Goal: Task Accomplishment & Management: Manage account settings

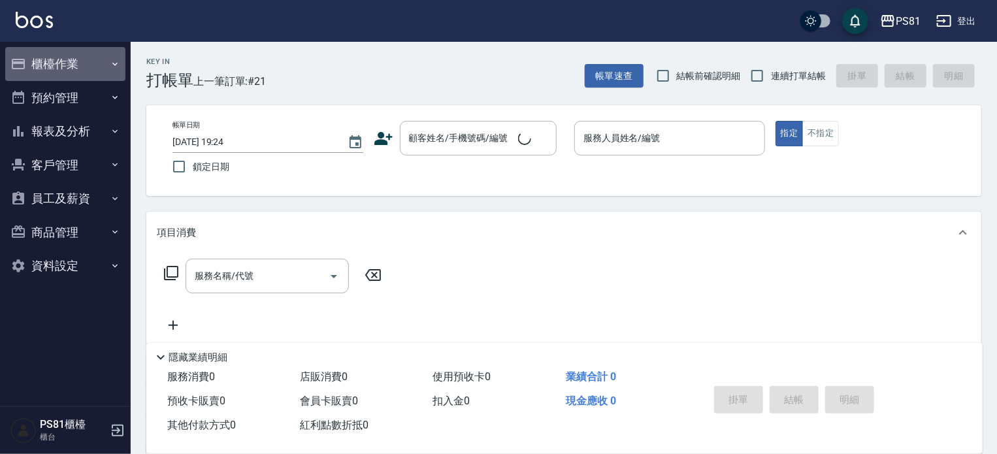
click at [67, 64] on button "櫃檯作業" at bounding box center [65, 64] width 120 height 34
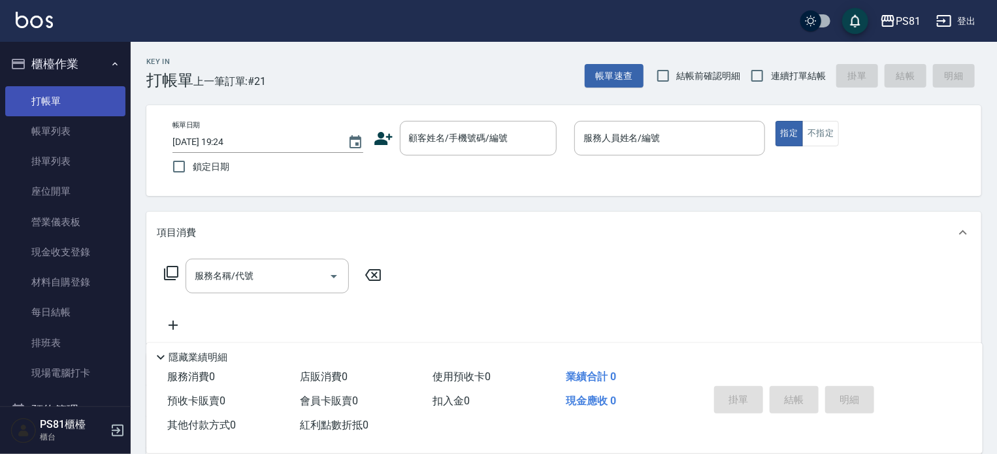
click at [62, 99] on link "打帳單" at bounding box center [65, 101] width 120 height 30
click at [481, 126] on div "顧客姓名/手機號碼/編號 顧客姓名/手機號碼/編號" at bounding box center [478, 138] width 157 height 35
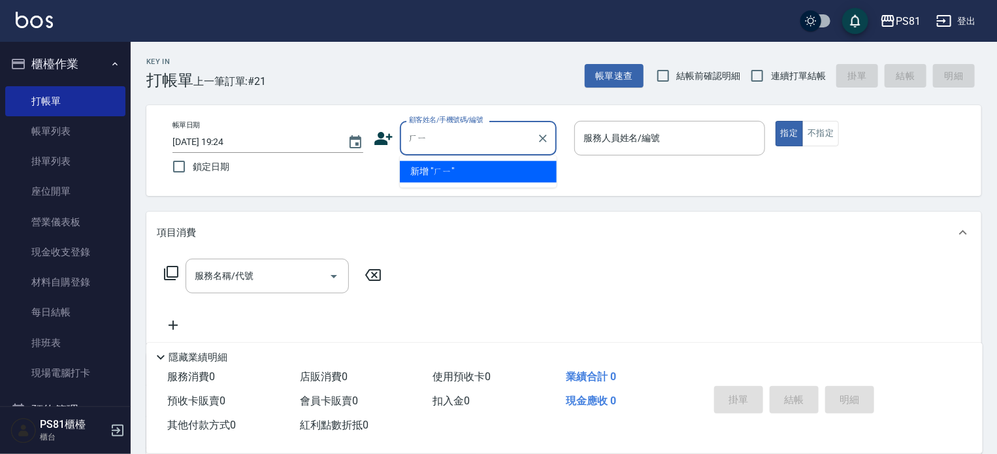
type input "ㄏ"
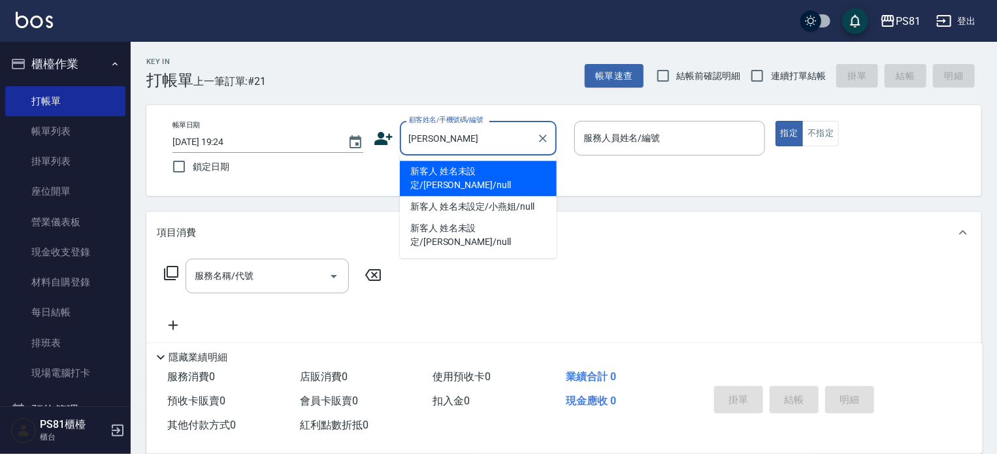
click at [507, 175] on li "新客人 姓名未設定/小燕子/null" at bounding box center [478, 178] width 157 height 35
type input "新客人 姓名未設定/小燕子/null"
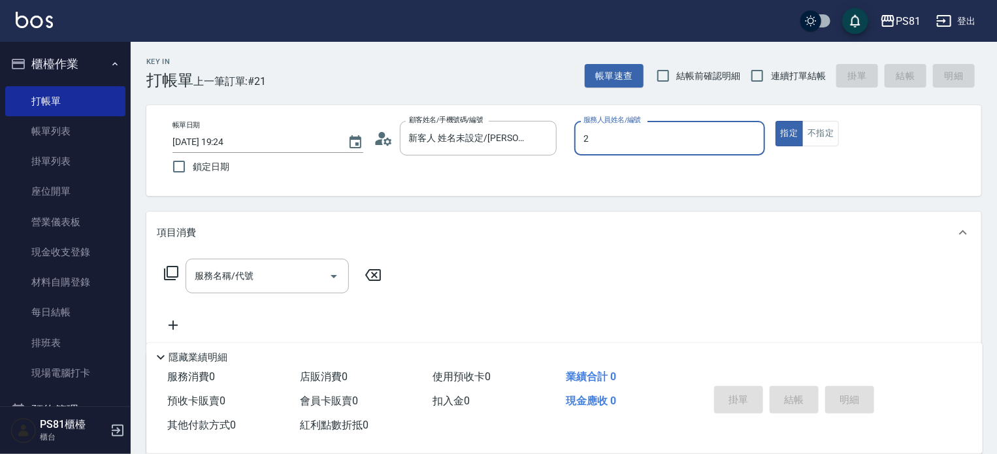
type input "采蓮-2"
type button "true"
click at [782, 138] on button "指定" at bounding box center [790, 133] width 28 height 25
click at [805, 165] on div "帳單日期 2025/10/05 19:24 鎖定日期 顧客姓名/手機號碼/編號 新客人 姓名未設定/小燕子/null 顧客姓名/手機號碼/編號 服務人員姓名/…" at bounding box center [564, 150] width 804 height 59
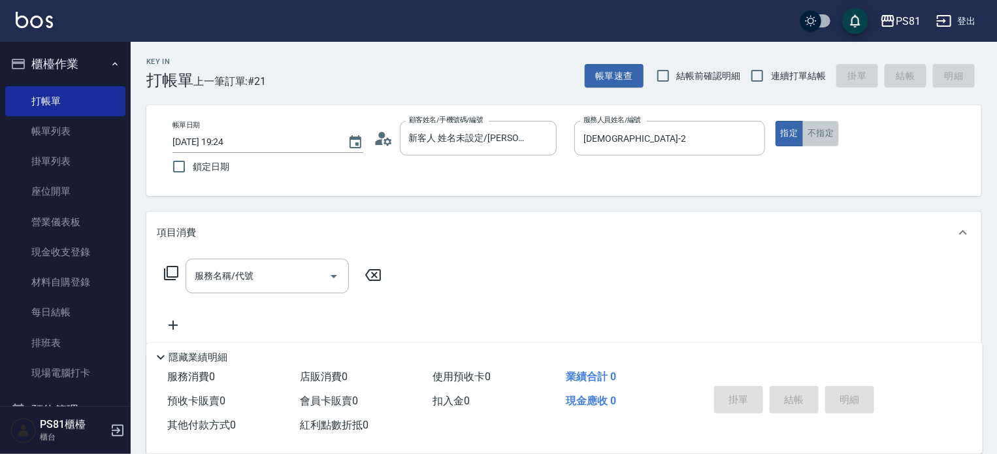
click at [803, 124] on button "不指定" at bounding box center [821, 133] width 37 height 25
click at [797, 125] on button "指定" at bounding box center [790, 133] width 28 height 25
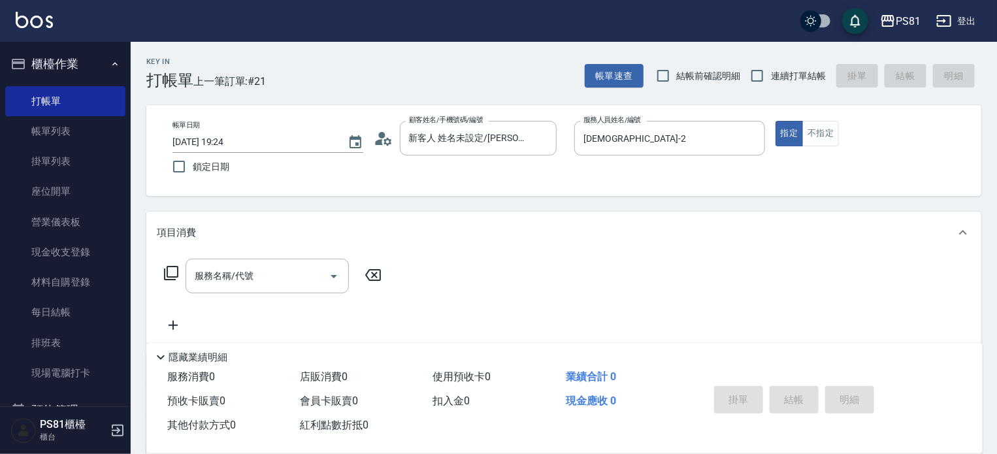
click at [796, 150] on div "帳單日期 2025/10/05 19:24 鎖定日期 顧客姓名/手機號碼/編號 新客人 姓名未設定/小燕子/null 顧客姓名/手機號碼/編號 服務人員姓名/…" at bounding box center [564, 150] width 804 height 59
click at [784, 125] on button "指定" at bounding box center [790, 133] width 28 height 25
click at [784, 126] on button "指定" at bounding box center [790, 133] width 28 height 25
click at [785, 126] on button "指定" at bounding box center [790, 133] width 28 height 25
click at [237, 265] on div "服務名稱/代號 服務名稱/代號" at bounding box center [267, 276] width 163 height 35
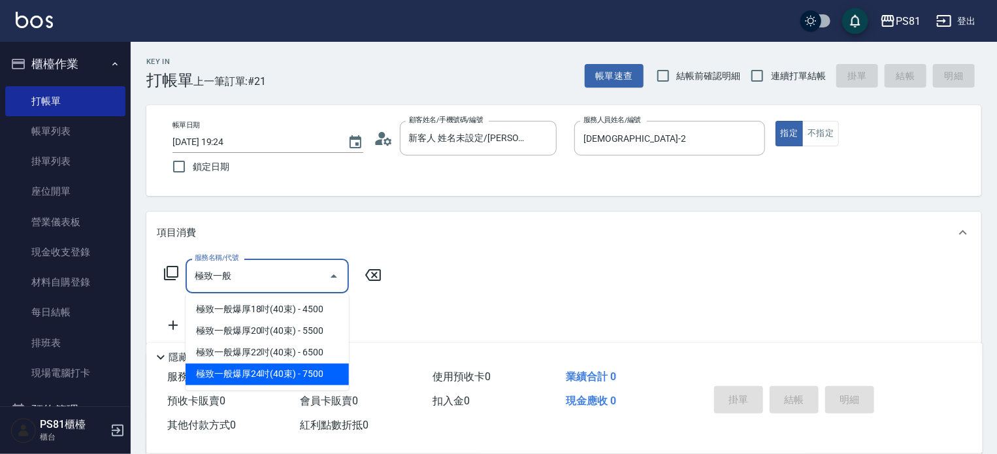
click at [299, 378] on span "極致一般爆厚24吋(40束) - 7500" at bounding box center [267, 375] width 163 height 22
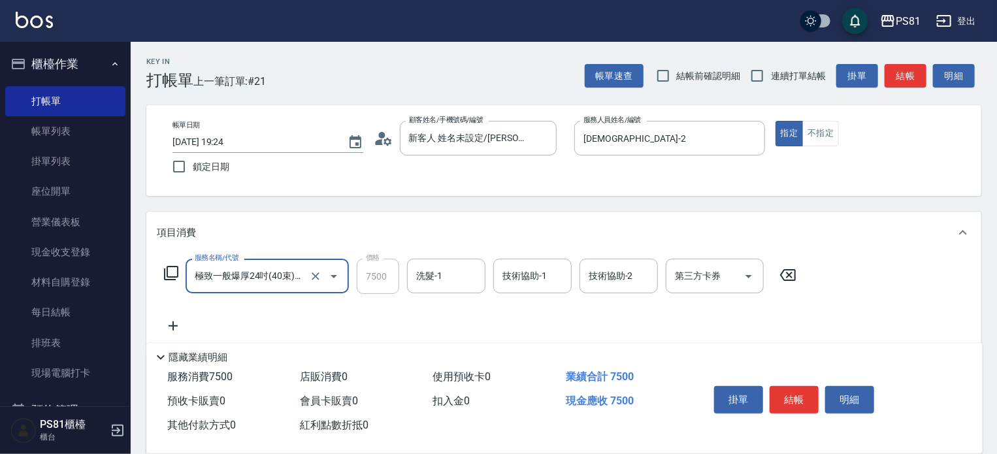
type input "極致一般爆厚24吋(40束)(G73)"
click at [318, 276] on icon "Clear" at bounding box center [315, 276] width 13 height 13
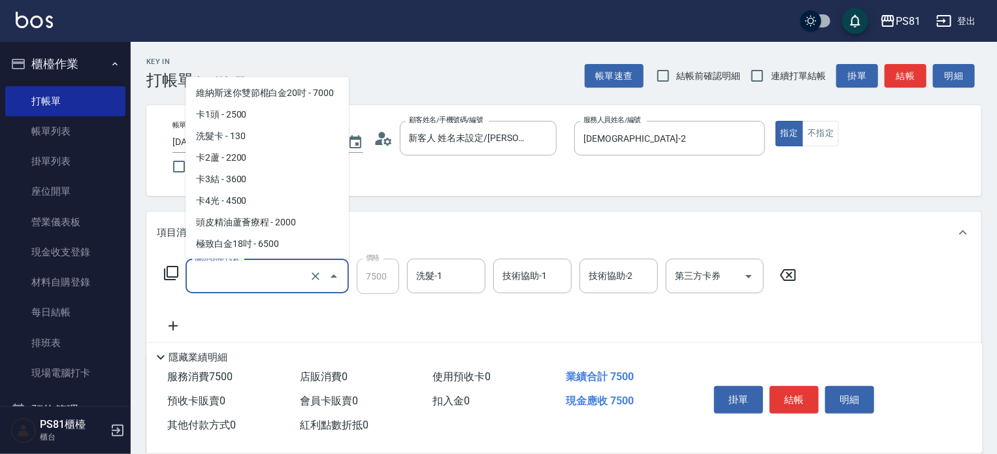
click at [277, 280] on input "服務名稱/代號" at bounding box center [249, 276] width 115 height 23
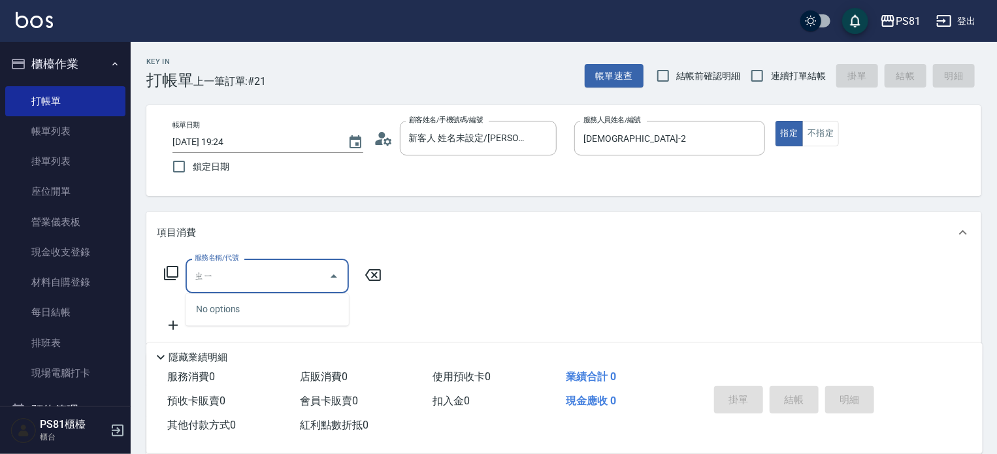
type input "ㄓ"
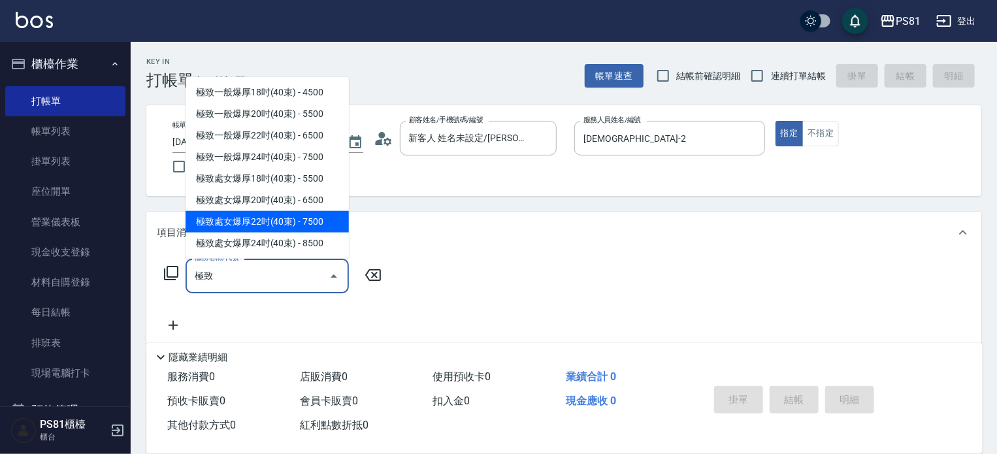
scroll to position [22, 0]
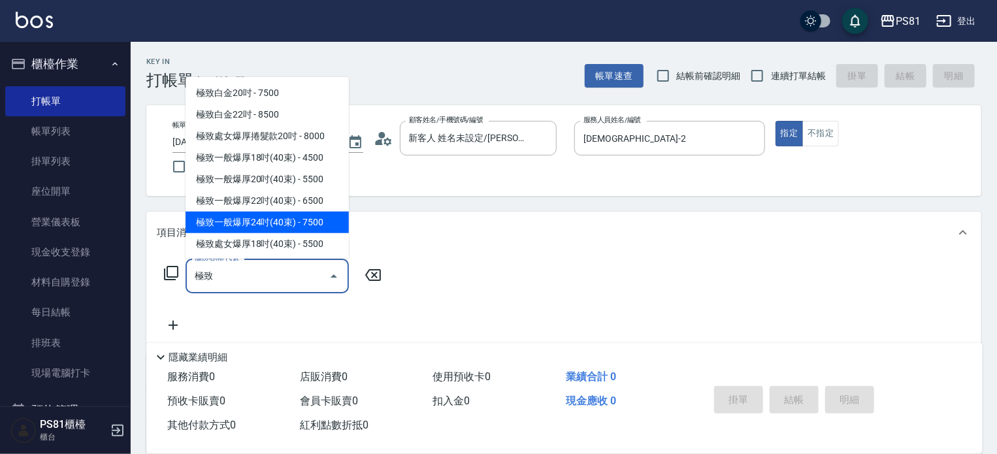
click at [289, 220] on span "極致一般爆厚24吋(40束) - 7500" at bounding box center [267, 223] width 163 height 22
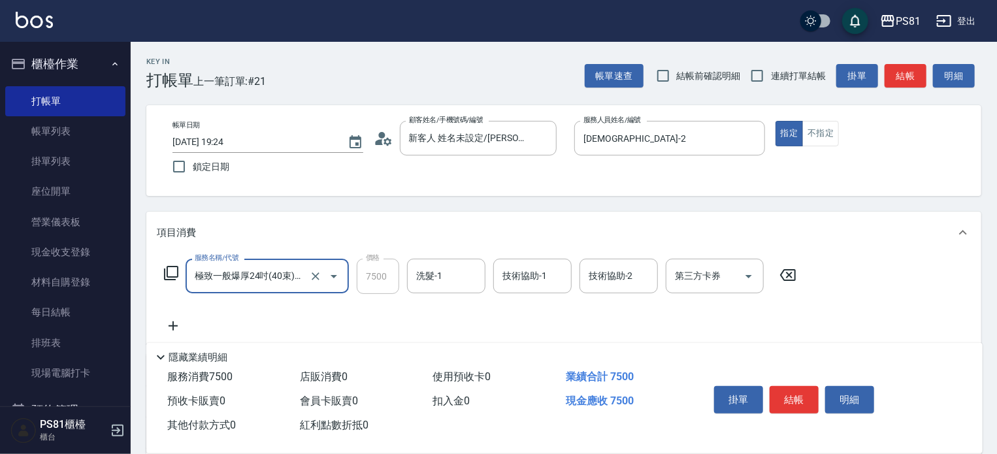
type input "極致一般爆厚24吋(40束)(G73)"
click at [390, 299] on div "服務名稱/代號 極致一般爆厚24吋(40束)(G73) 服務名稱/代號 價格 7500 價格 洗髮-1 洗髮-1 技術協助-1 技術協助-1 技術協助-2 技…" at bounding box center [481, 296] width 648 height 75
click at [397, 318] on div "服務名稱/代號 極致一般爆厚24吋(40束)(G73) 服務名稱/代號 價格 7500 價格 洗髮-1 洗髮-1 技術協助-1 技術協助-1 技術協助-2 技…" at bounding box center [481, 296] width 648 height 75
click at [395, 316] on div "服務名稱/代號 極致一般爆厚24吋(40束)(G73) 服務名稱/代號 價格 7500 價格 洗髮-1 洗髮-1 技術協助-1 技術協助-1 技術協助-2 技…" at bounding box center [481, 296] width 648 height 75
click at [317, 276] on icon "Clear" at bounding box center [315, 276] width 13 height 13
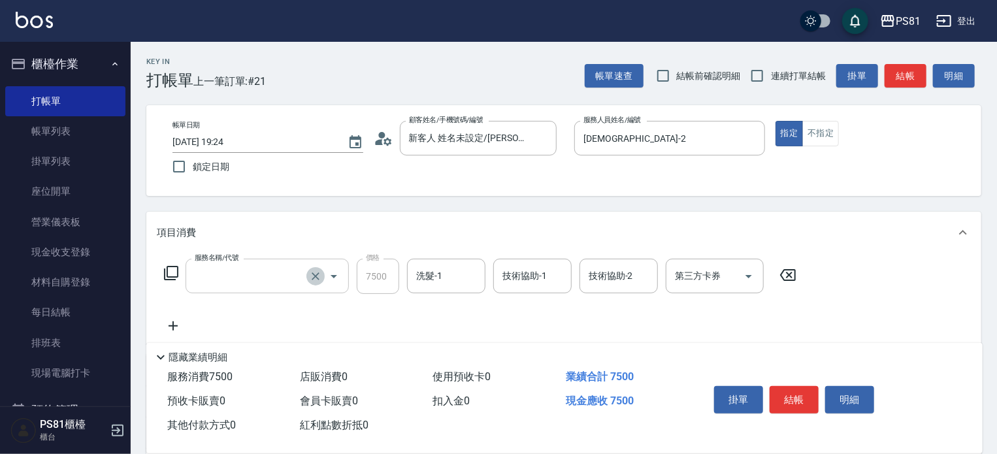
scroll to position [0, 0]
click at [317, 276] on icon "Clear" at bounding box center [315, 276] width 13 height 13
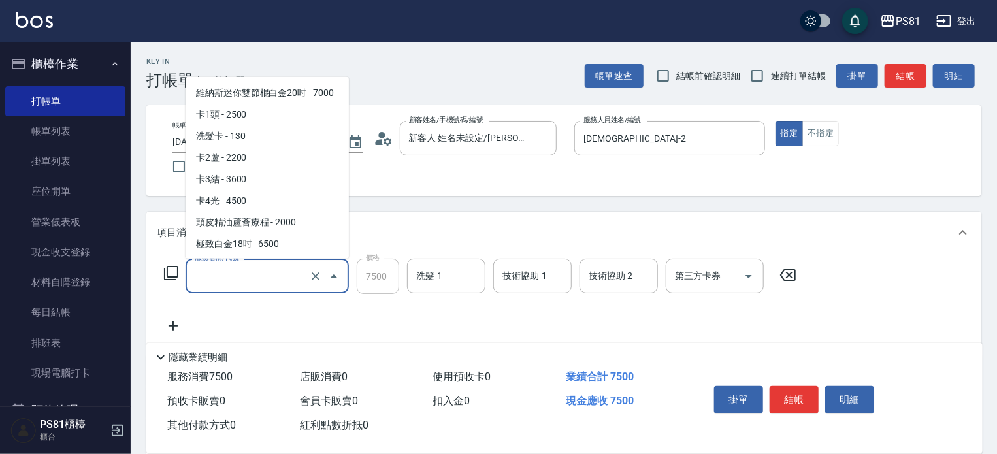
click at [280, 270] on input "服務名稱/代號" at bounding box center [249, 276] width 115 height 23
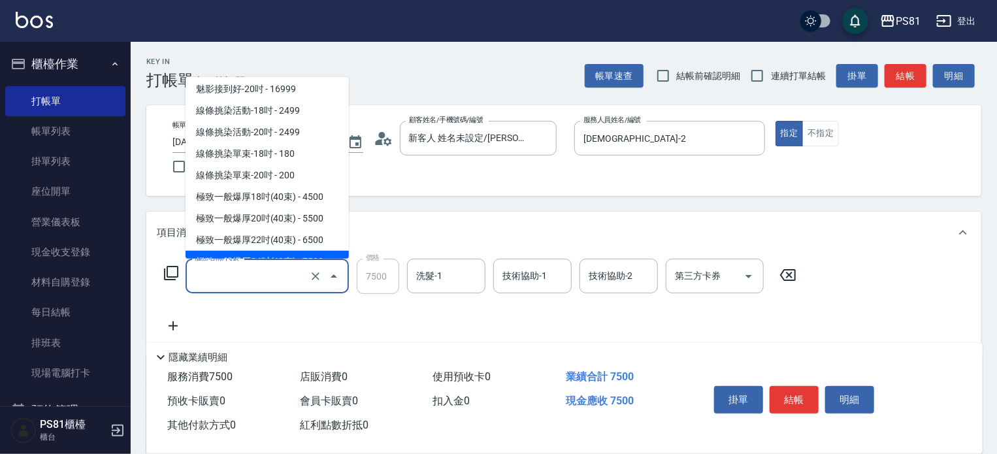
click at [280, 270] on input "服務名稱/代號" at bounding box center [249, 276] width 115 height 23
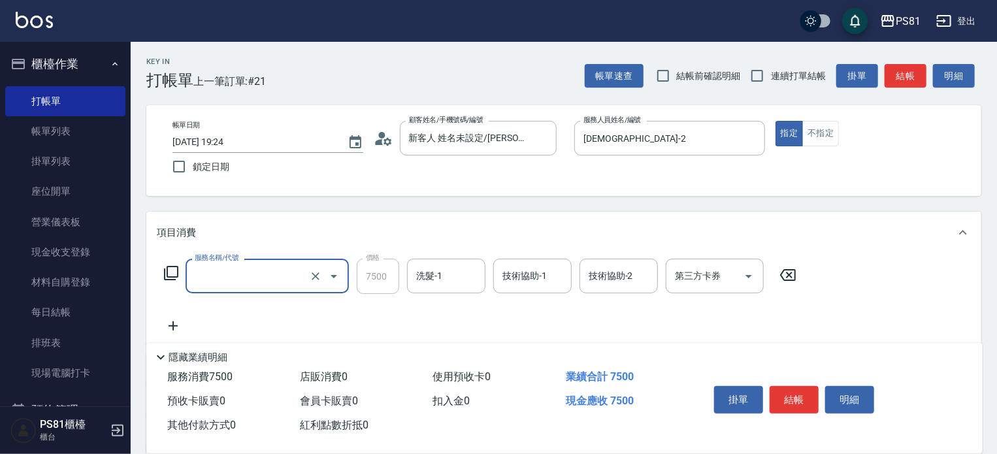
click at [280, 270] on input "服務名稱/代號" at bounding box center [249, 276] width 115 height 23
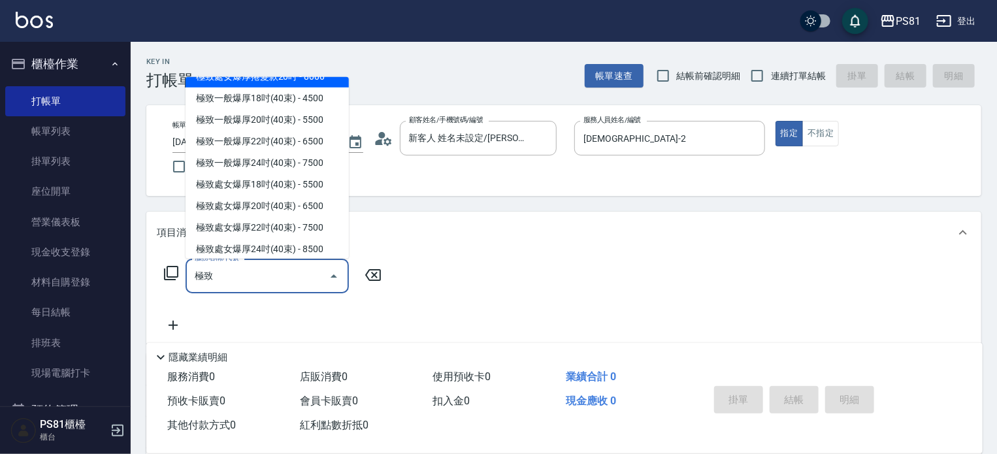
scroll to position [87, 0]
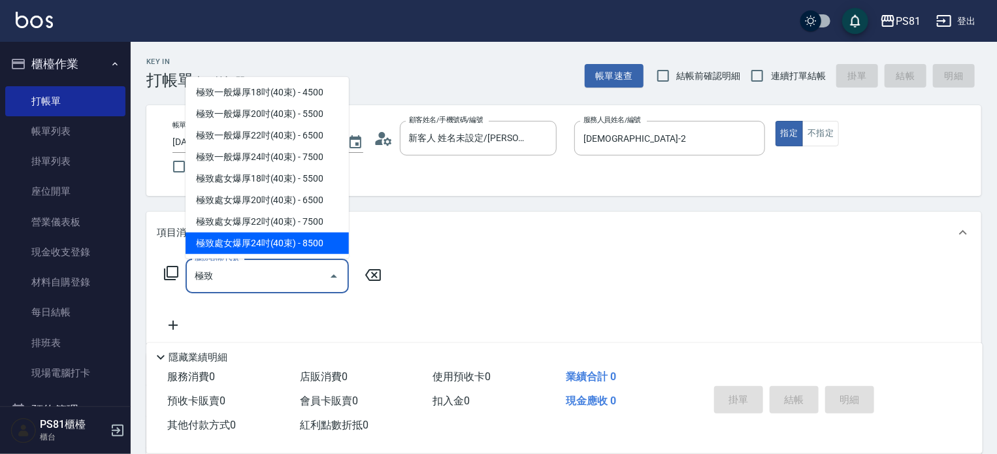
click at [269, 243] on span "極致處女爆厚24吋(40束) - 8500" at bounding box center [267, 244] width 163 height 22
type input "極致處女爆厚24吋(40束)(G77)"
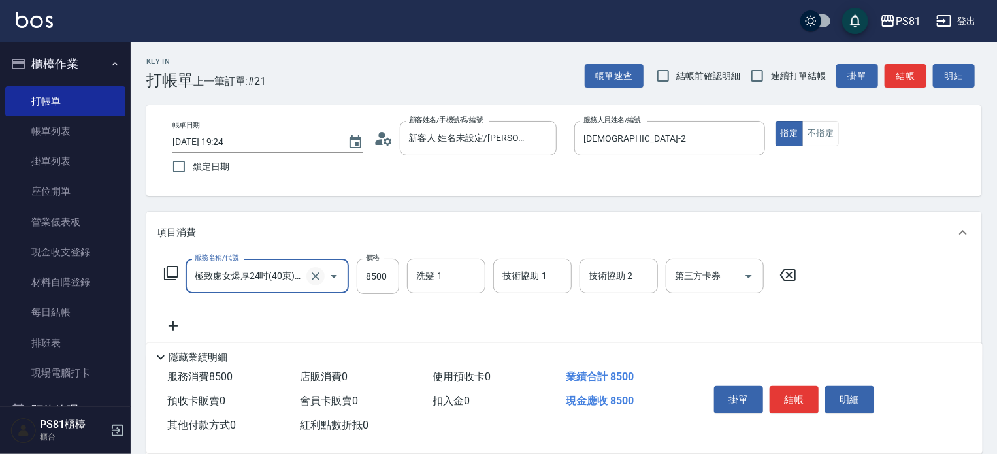
click at [319, 276] on icon "Clear" at bounding box center [315, 276] width 13 height 13
type input "極致處女爆厚24吋(40束)(G77)"
click at [342, 316] on div "服務名稱/代號 極致處女爆厚24吋(40束)(G77) 服務名稱/代號 價格 8500 價格 洗髮-1 洗髮-1 技術協助-1 技術協助-1 技術協助-2 技…" at bounding box center [481, 296] width 648 height 75
click at [317, 274] on icon "Clear" at bounding box center [316, 277] width 8 height 8
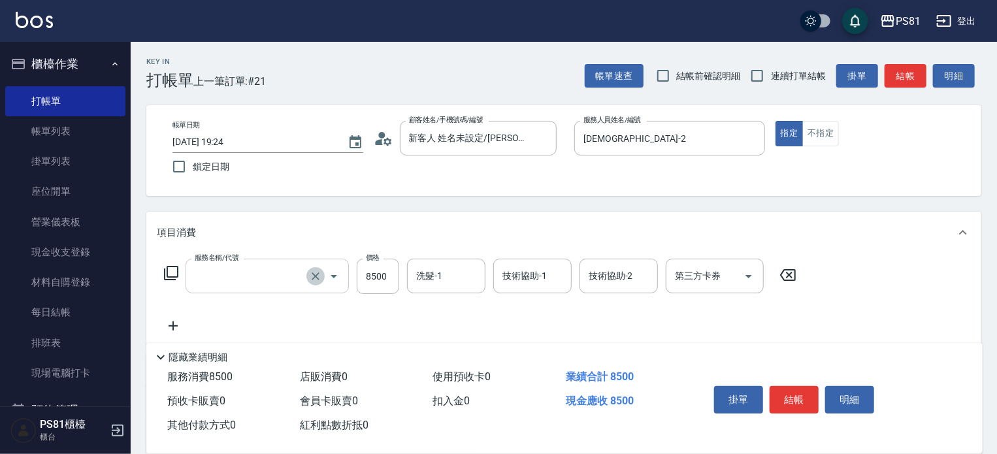
scroll to position [0, 0]
click at [317, 274] on icon "Clear" at bounding box center [316, 277] width 8 height 8
type input "極致處女爆厚24吋(40束)(G77)"
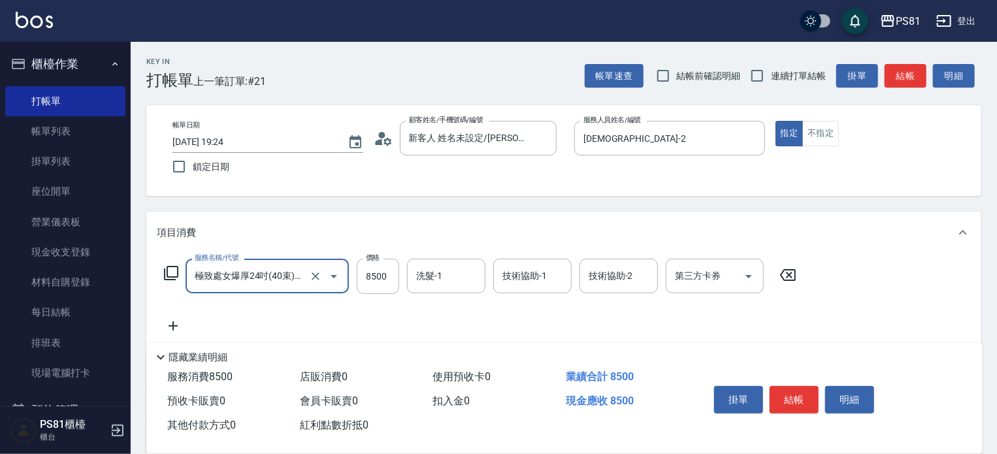
click at [344, 322] on div "服務名稱/代號 極致處女爆厚24吋(40束)(G77) 服務名稱/代號 價格 8500 價格 洗髮-1 洗髮-1 技術協助-1 技術協助-1 技術協助-2 技…" at bounding box center [481, 296] width 648 height 75
click at [324, 278] on button "Open" at bounding box center [334, 276] width 21 height 21
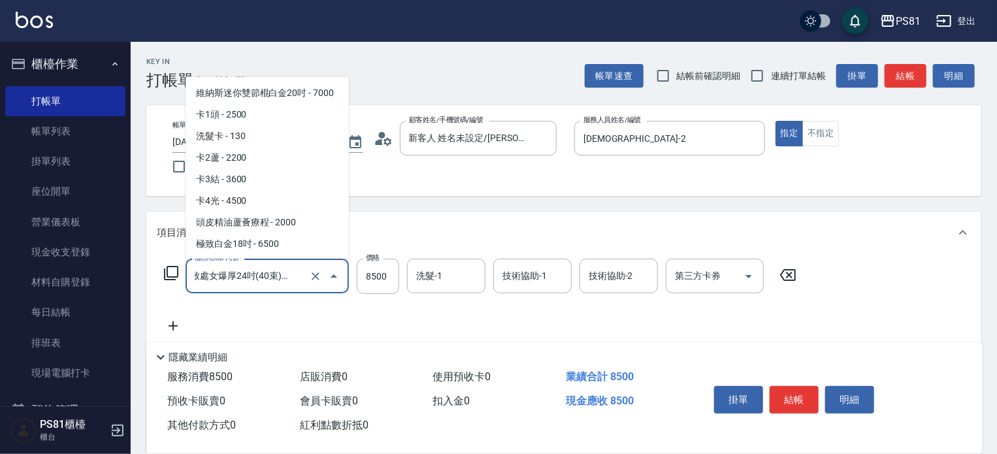
scroll to position [4984, 0]
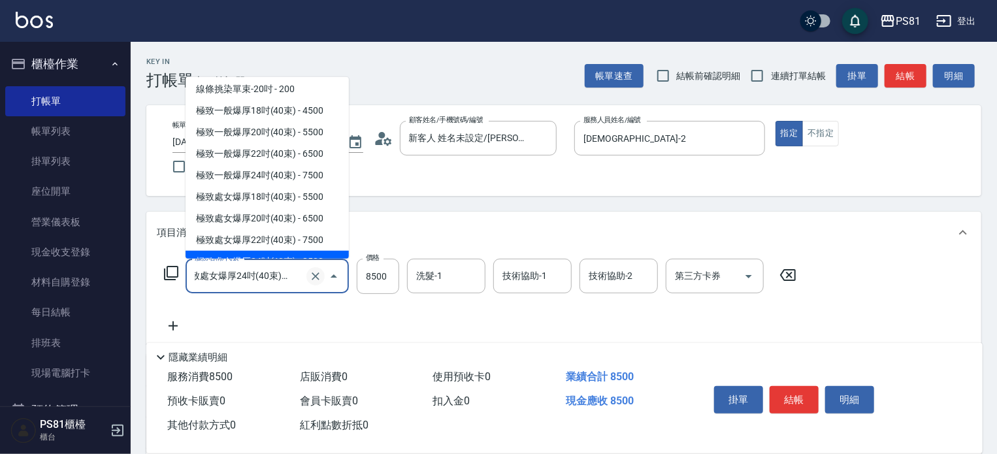
click at [316, 278] on icon "Clear" at bounding box center [315, 276] width 13 height 13
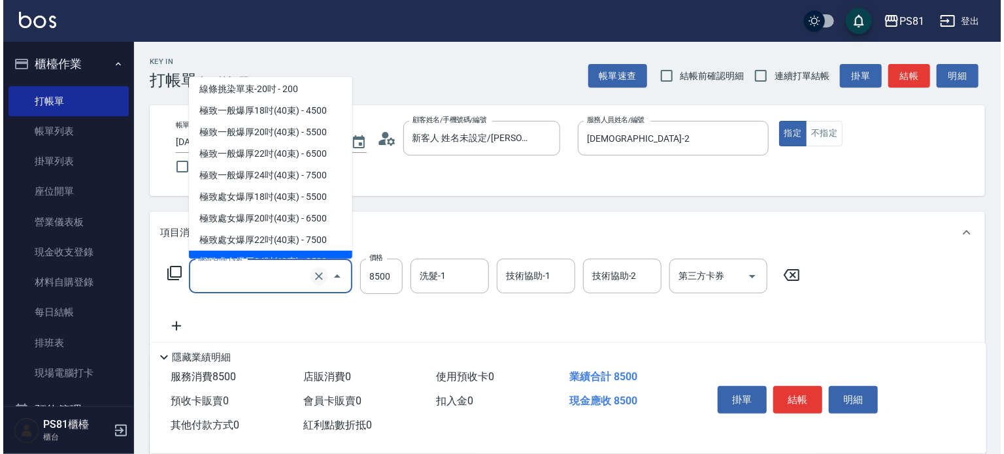
scroll to position [0, 0]
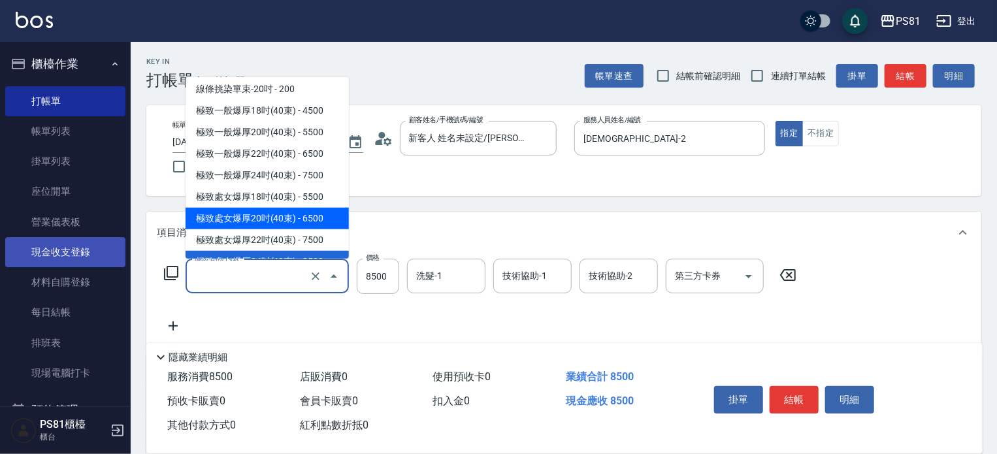
type input "極致處女爆厚24吋(40束)(G77)"
click at [92, 241] on link "現金收支登錄" at bounding box center [65, 252] width 120 height 30
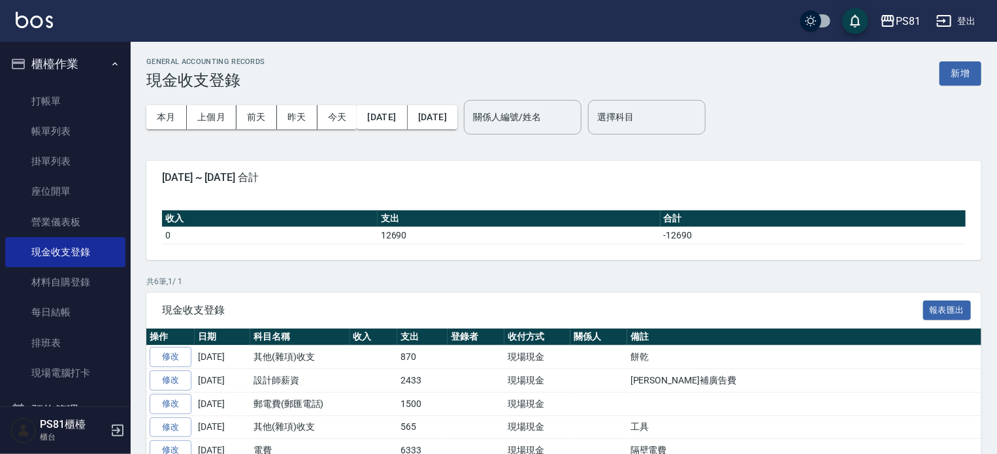
click at [115, 430] on icon "button" at bounding box center [118, 431] width 12 height 12
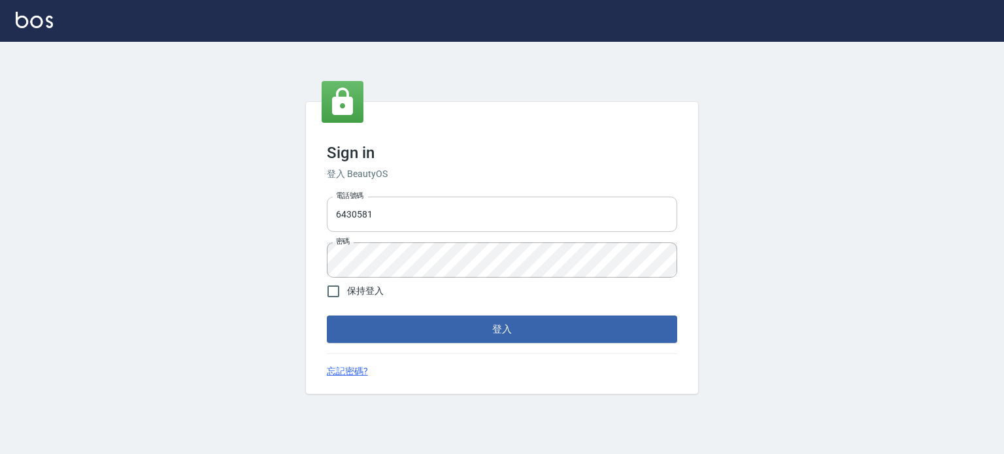
click at [392, 203] on input "6430581" at bounding box center [502, 214] width 350 height 35
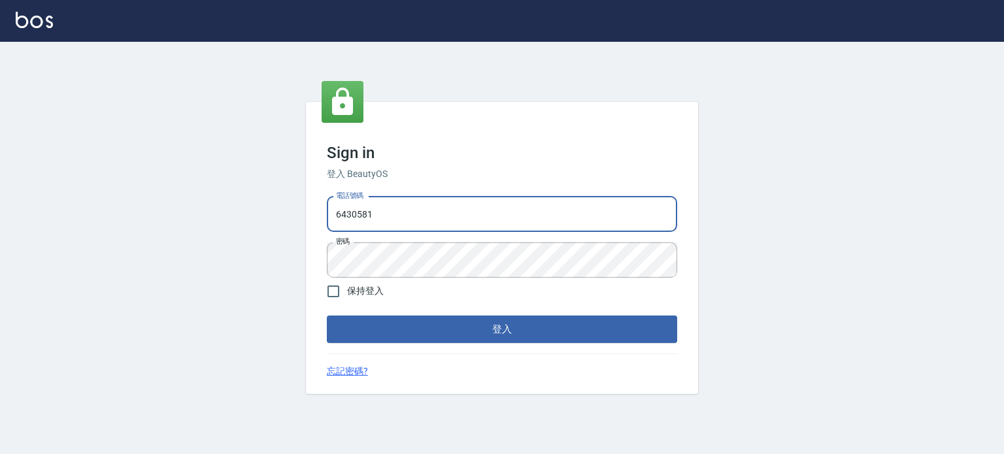
click at [392, 203] on input "6430581" at bounding box center [502, 214] width 350 height 35
type input "0979739080"
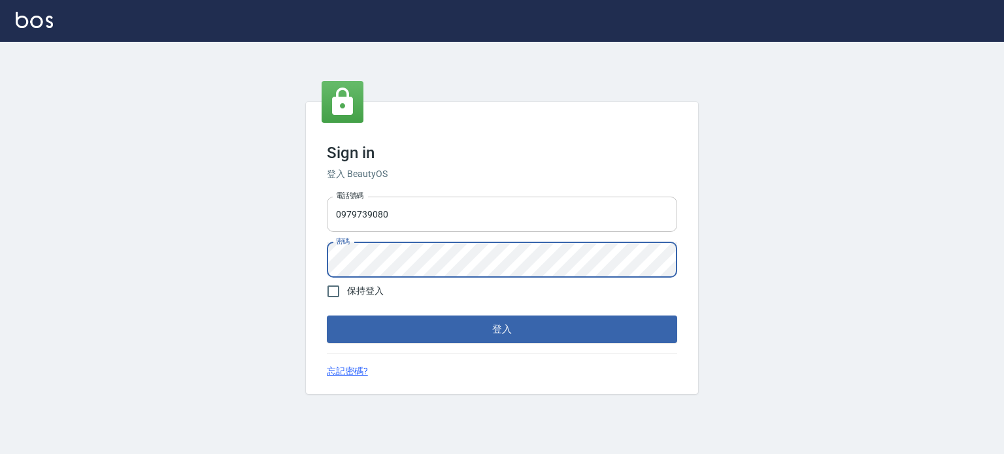
click at [327, 316] on button "登入" at bounding box center [502, 329] width 350 height 27
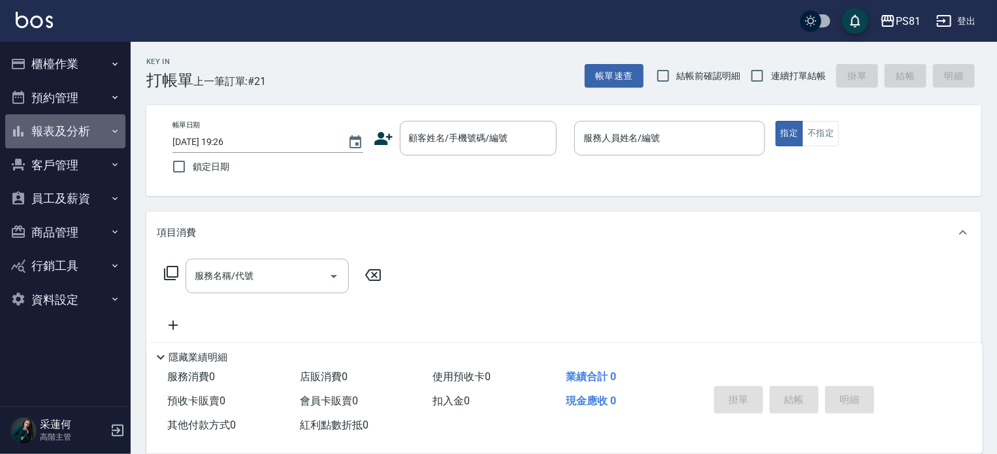
click at [58, 122] on button "報表及分析" at bounding box center [65, 131] width 120 height 34
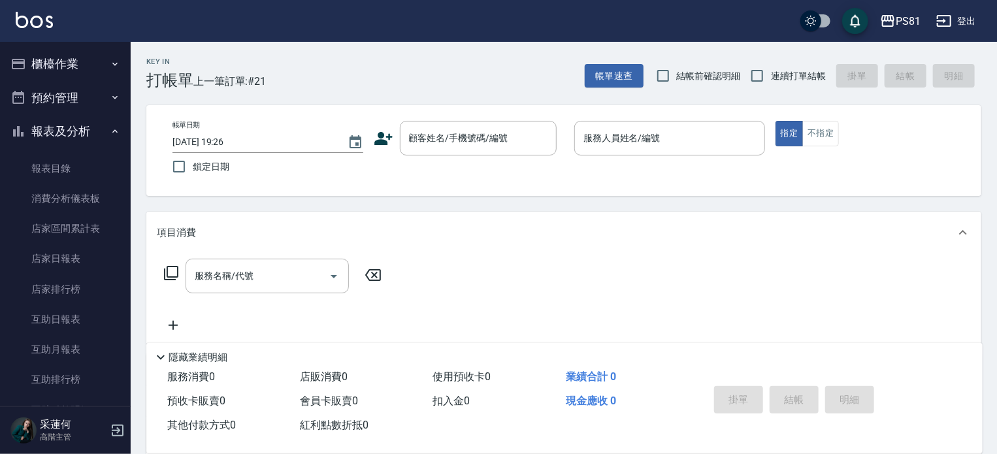
click at [63, 129] on button "報表及分析" at bounding box center [65, 131] width 120 height 34
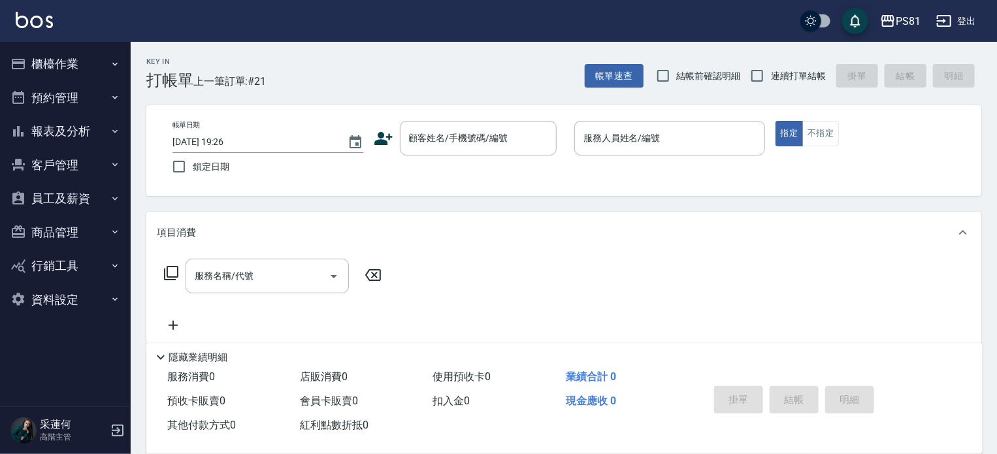
scroll to position [180, 0]
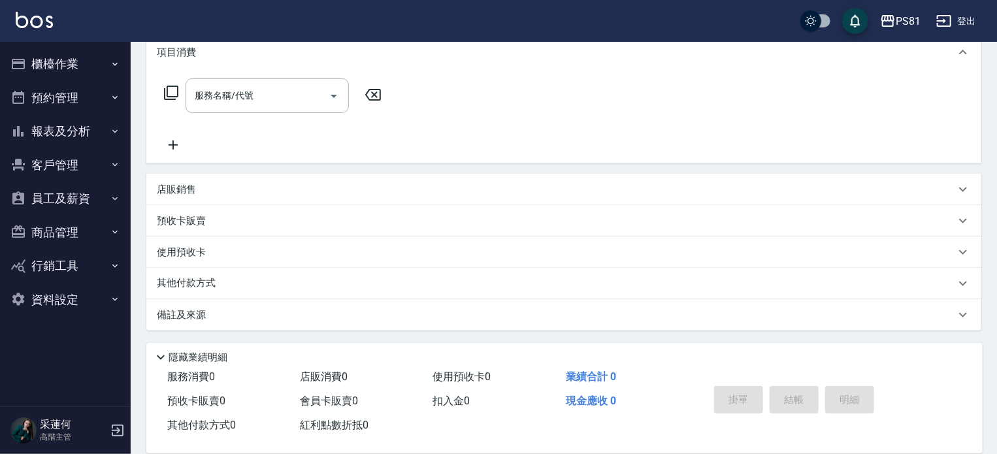
click at [78, 295] on button "資料設定" at bounding box center [65, 300] width 120 height 34
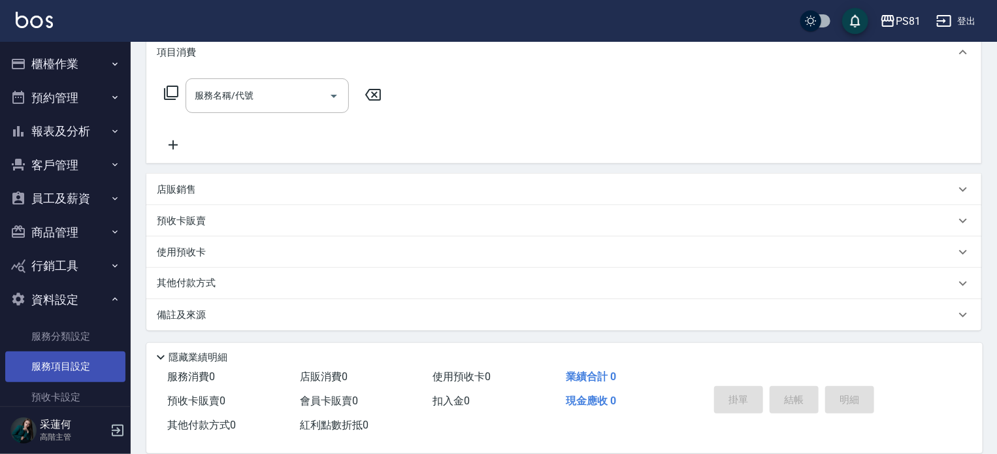
click at [90, 358] on link "服務項目設定" at bounding box center [65, 367] width 120 height 30
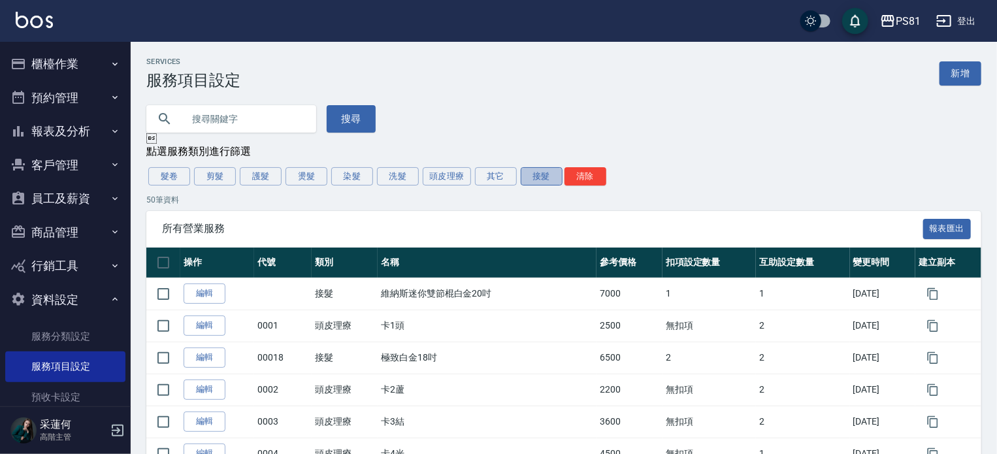
click at [531, 180] on button "接髮" at bounding box center [542, 176] width 42 height 18
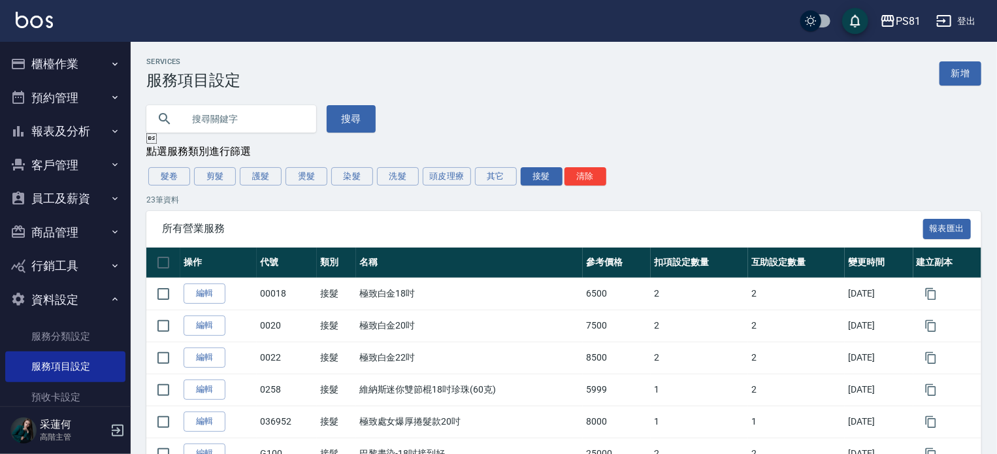
click at [256, 114] on input "text" at bounding box center [244, 118] width 123 height 35
type input "極致"
click at [352, 123] on button "搜尋" at bounding box center [351, 118] width 49 height 27
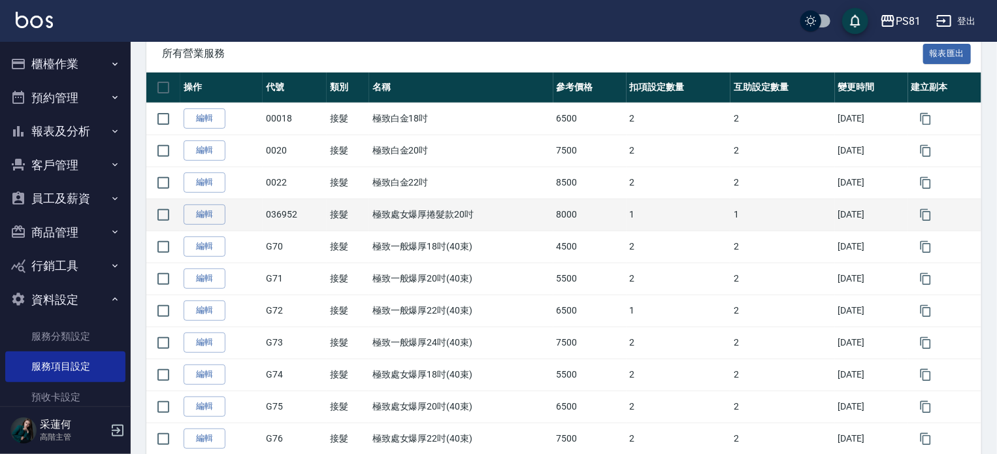
scroll to position [196, 0]
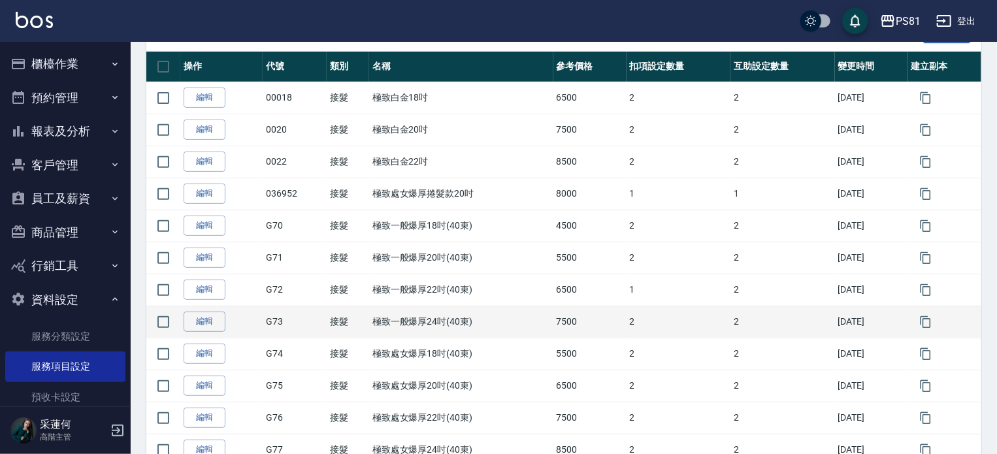
click at [441, 318] on td "極致一般爆厚24吋(40束)" at bounding box center [461, 322] width 184 height 32
click at [371, 322] on td "極致一般爆厚24吋(40束)" at bounding box center [461, 322] width 184 height 32
click at [375, 318] on td "極致一般爆厚24吋(40束)" at bounding box center [461, 322] width 184 height 32
click at [215, 317] on link "編輯" at bounding box center [205, 322] width 42 height 20
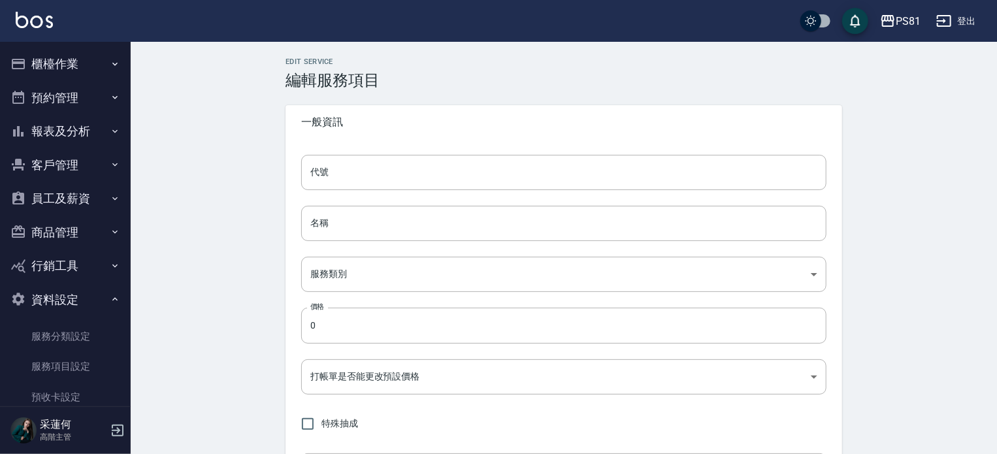
type input "G73"
type input "極致一般爆厚24吋(40束)"
type input "5a6cc120-5471-4d7a-b73a-4d8dff0f48d3"
type input "7500"
type input "TRUE"
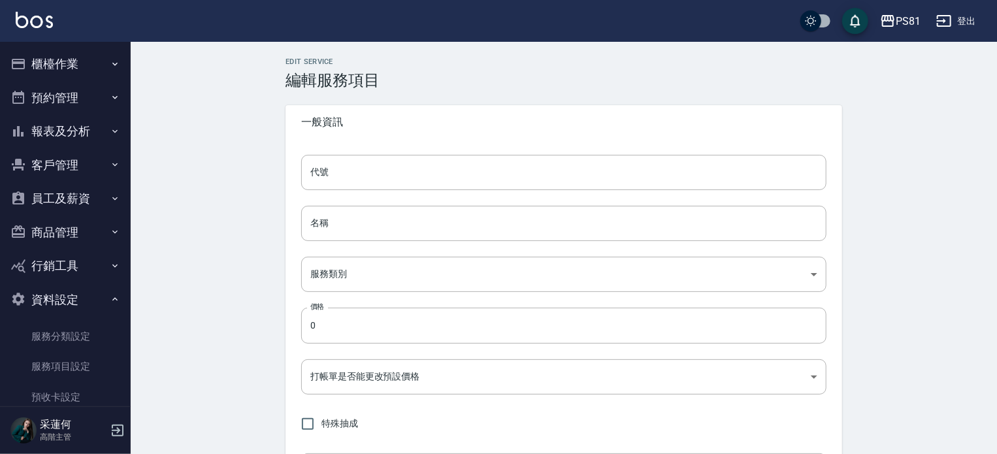
type input "none"
type input "UNSET"
type input "onSalary"
type input "洗髮"
type input "1"
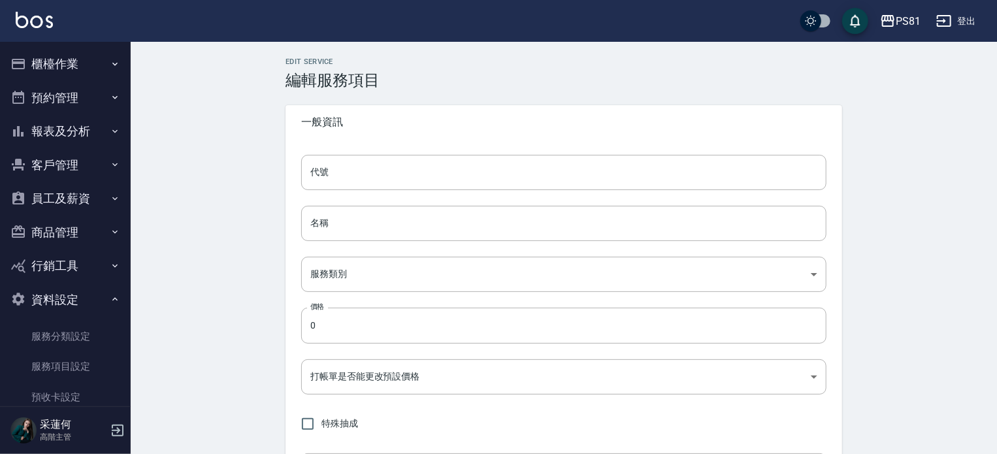
type input "點數"
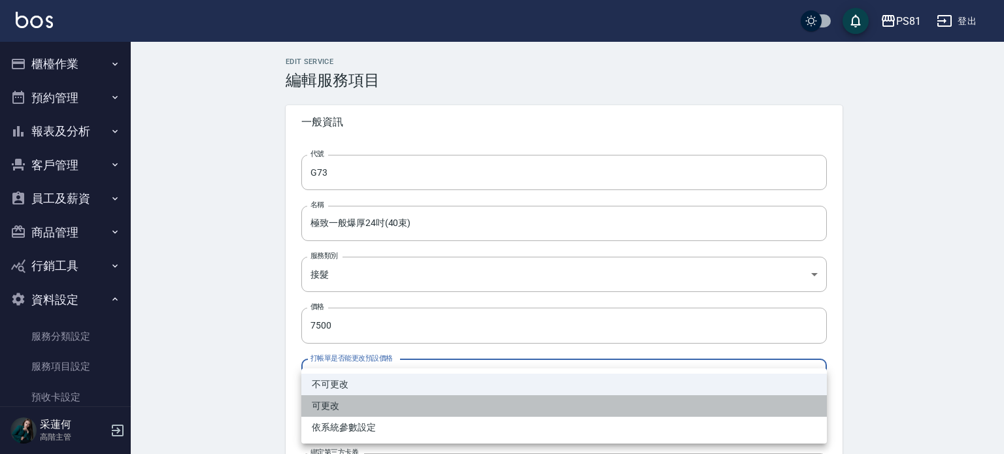
click at [323, 407] on li "可更改" at bounding box center [563, 406] width 525 height 22
type input "FALSE"
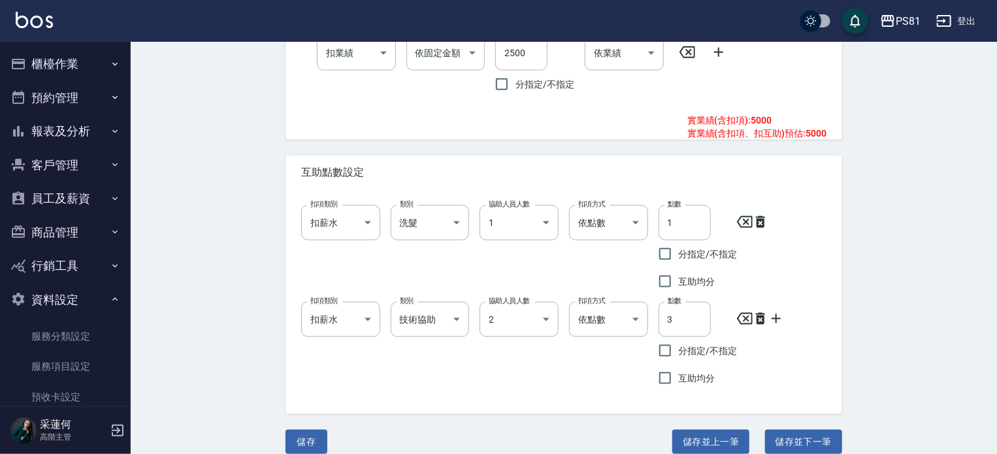
scroll to position [761, 0]
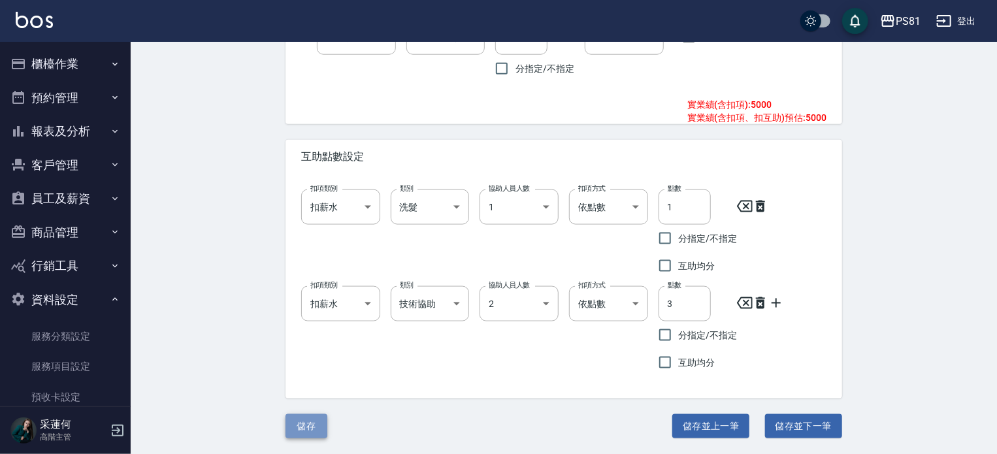
click at [324, 429] on button "儲存" at bounding box center [307, 426] width 42 height 24
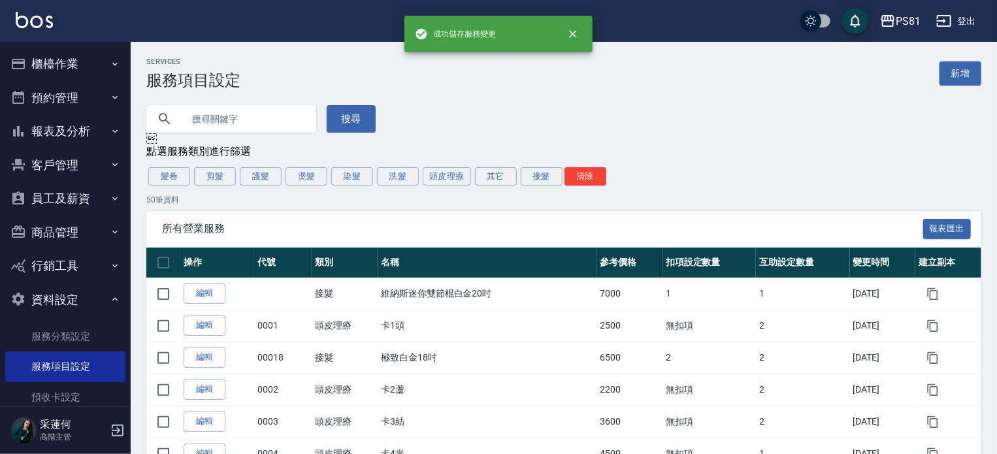
click at [94, 60] on button "櫃檯作業" at bounding box center [65, 64] width 120 height 34
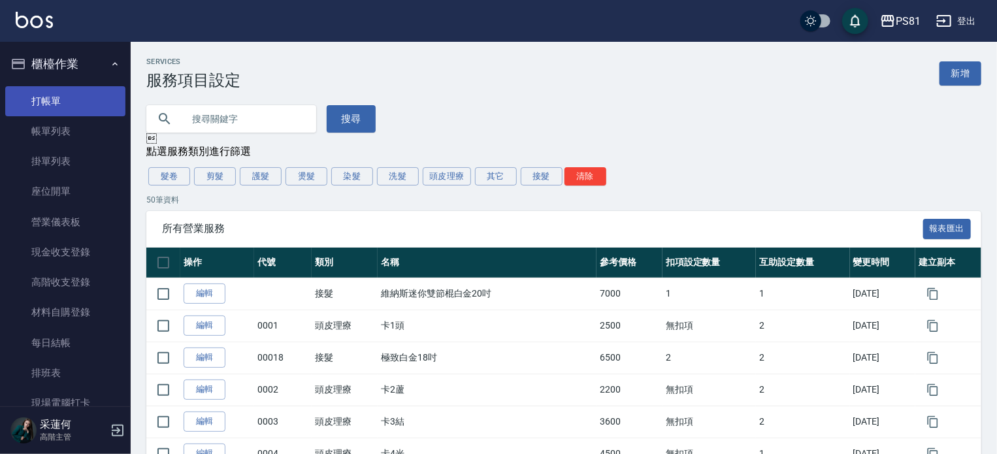
click at [47, 103] on link "打帳單" at bounding box center [65, 101] width 120 height 30
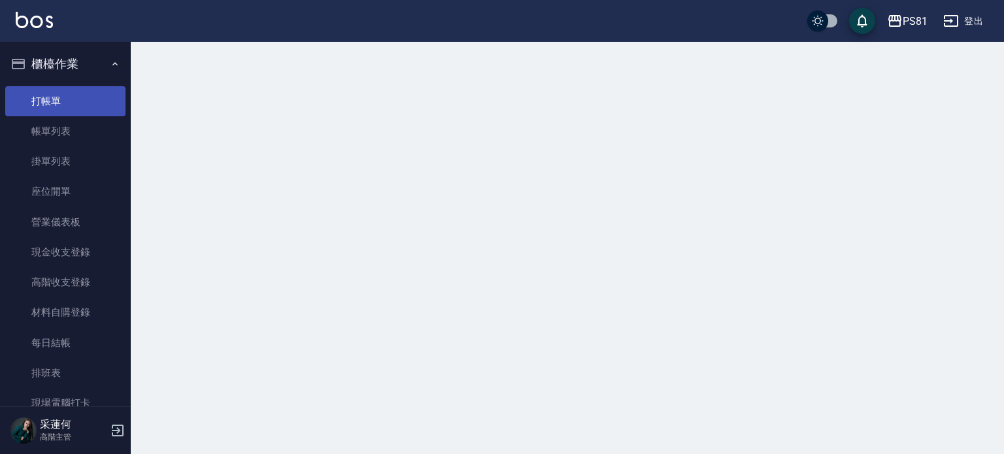
click at [47, 103] on link "打帳單" at bounding box center [65, 101] width 120 height 30
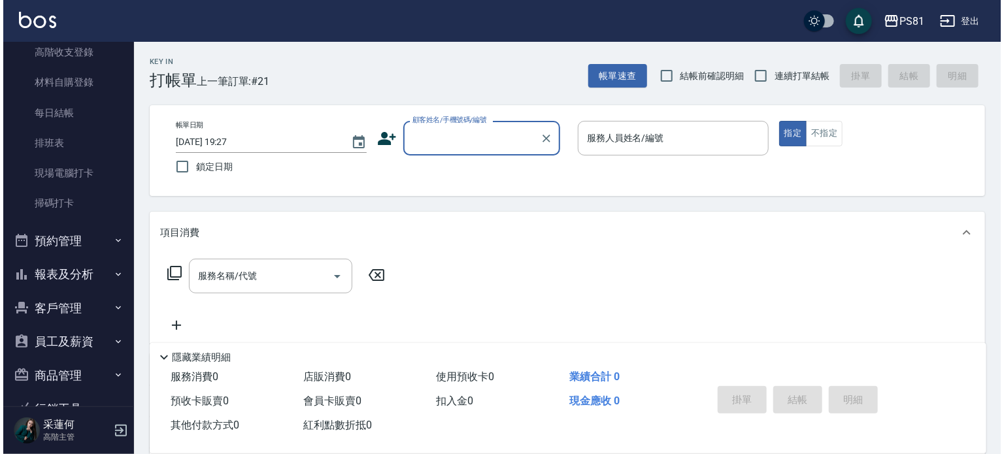
scroll to position [327, 0]
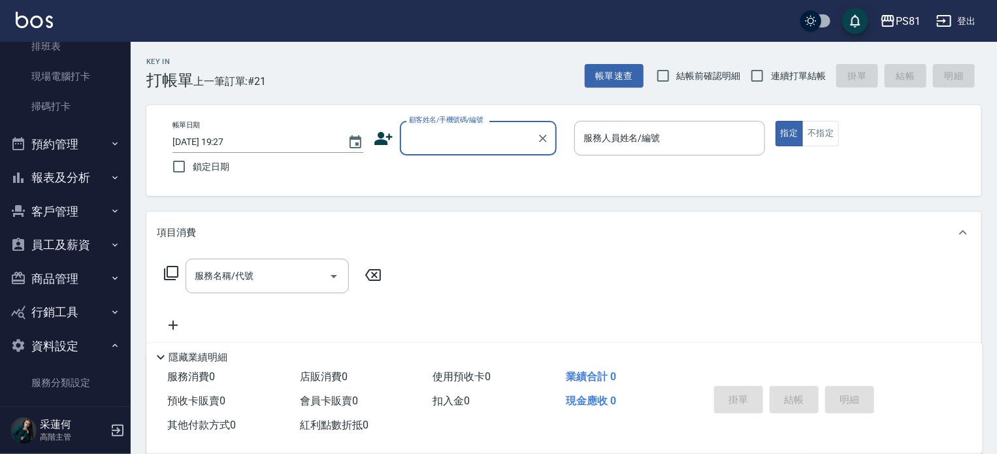
click at [110, 174] on icon "button" at bounding box center [115, 178] width 10 height 10
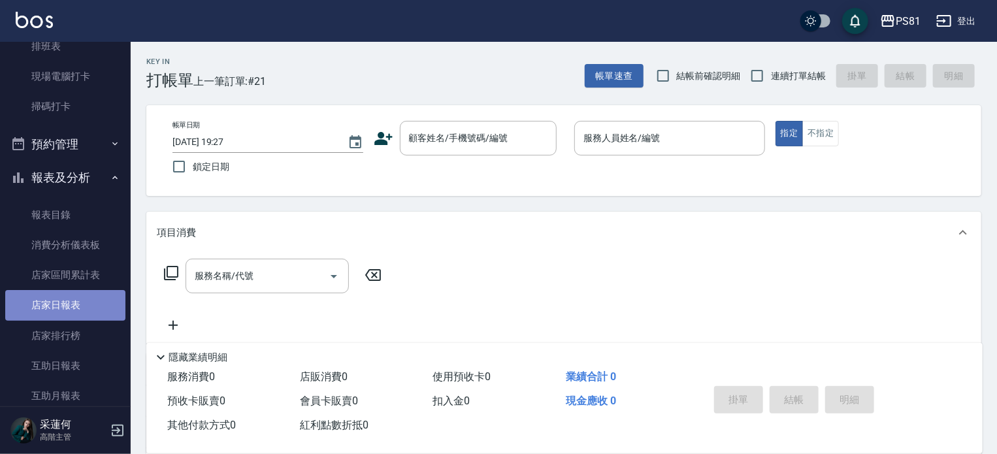
click at [82, 314] on link "店家日報表" at bounding box center [65, 305] width 120 height 30
